Goal: Information Seeking & Learning: Learn about a topic

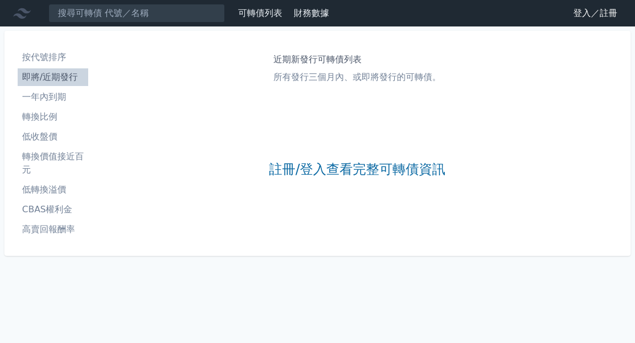
click at [583, 8] on link "登入／註冊" at bounding box center [595, 13] width 62 height 18
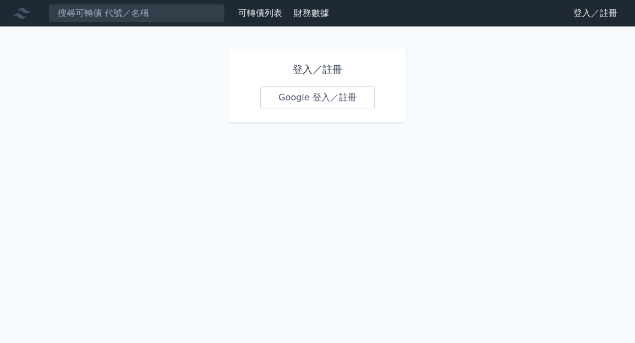
click at [308, 94] on link "Google 登入／註冊" at bounding box center [317, 97] width 115 height 23
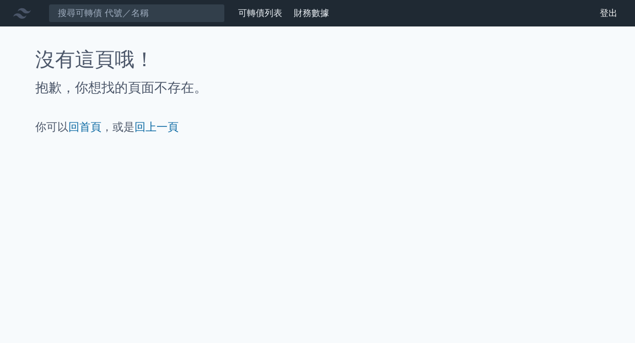
click at [24, 11] on icon at bounding box center [22, 13] width 18 height 10
click at [258, 10] on link "可轉債列表" at bounding box center [260, 13] width 44 height 10
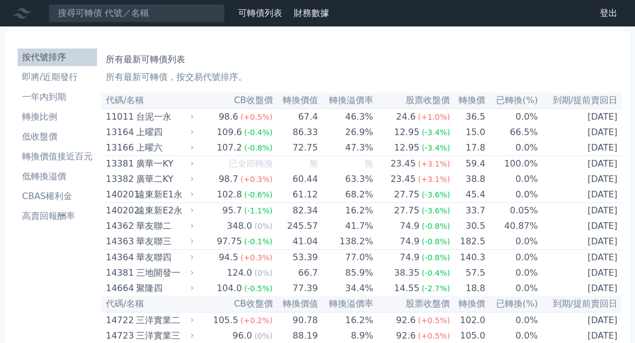
click at [50, 80] on li "即將/近期發行" at bounding box center [57, 77] width 79 height 13
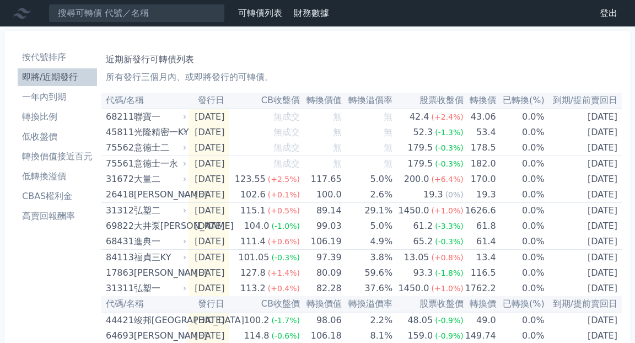
click at [48, 154] on li "轉換價值接近百元" at bounding box center [57, 156] width 79 height 13
